Goal: Transaction & Acquisition: Purchase product/service

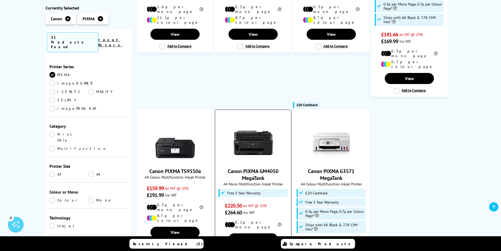
scroll to position [289, 0]
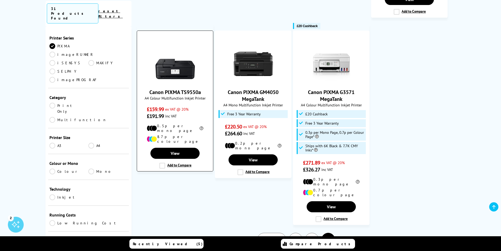
click at [173, 68] on img at bounding box center [174, 63] width 39 height 39
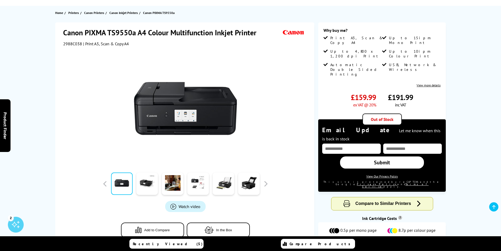
scroll to position [26, 0]
